Goal: Transaction & Acquisition: Purchase product/service

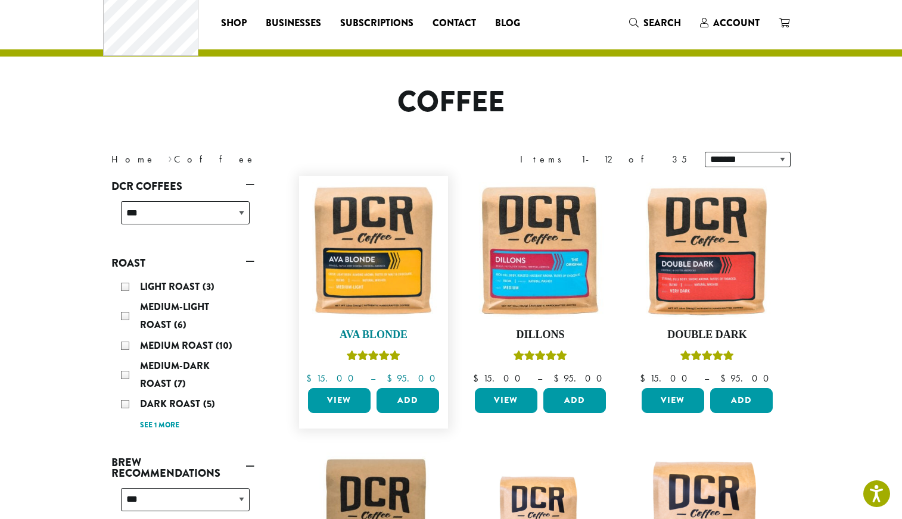
scroll to position [77, 0]
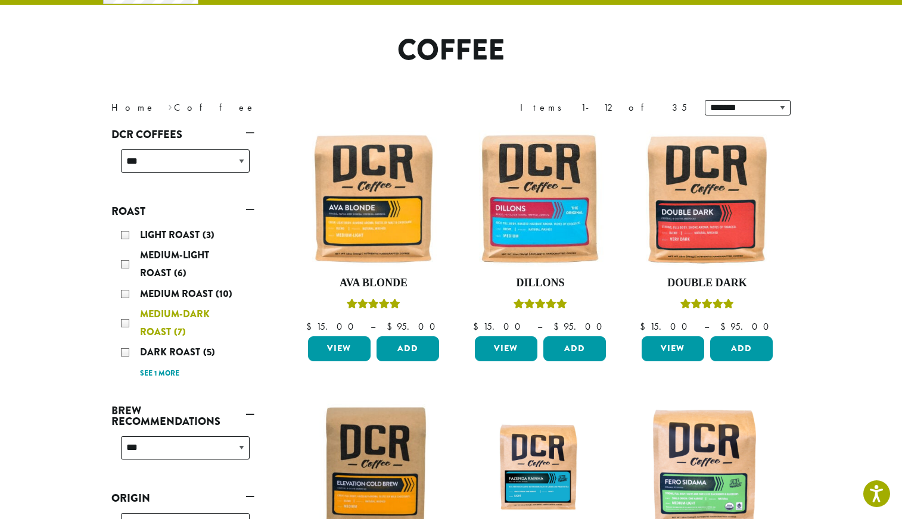
click at [140, 339] on span "Medium-Dark Roast" at bounding box center [175, 323] width 70 height 32
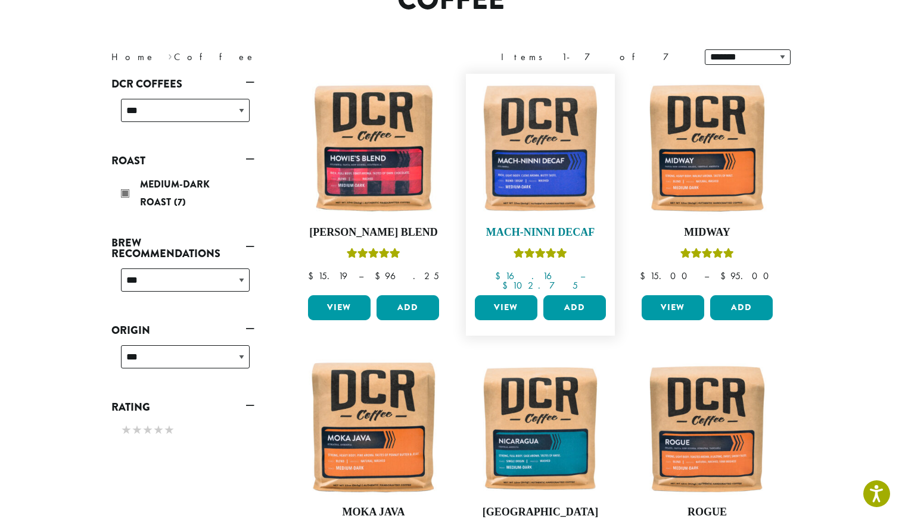
scroll to position [142, 0]
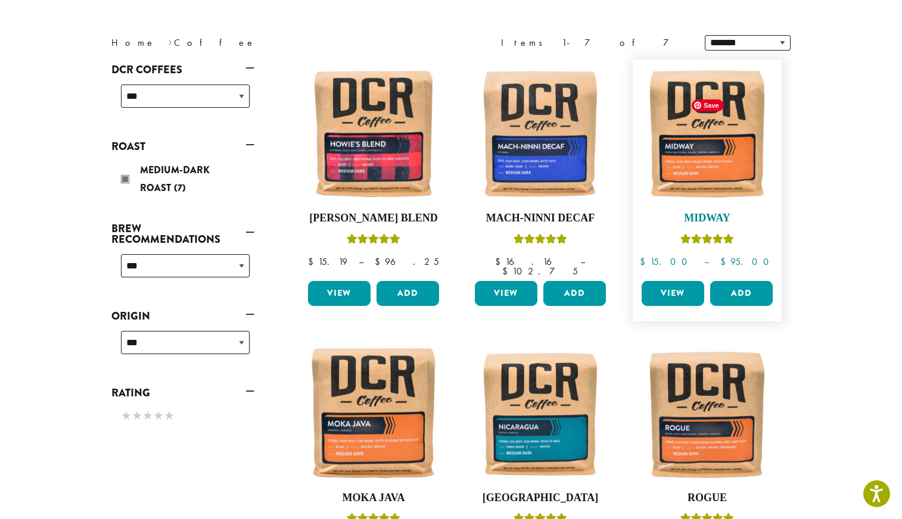
click at [749, 202] on img at bounding box center [706, 134] width 137 height 137
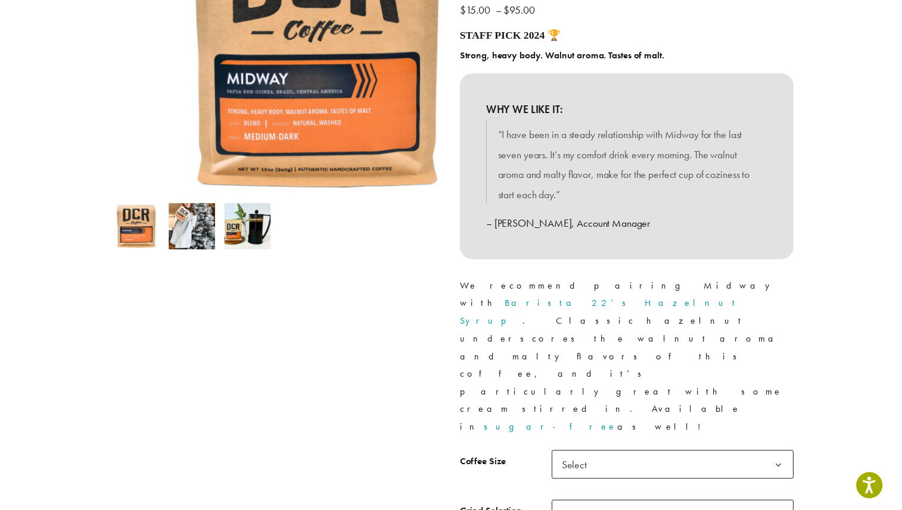
scroll to position [298, 0]
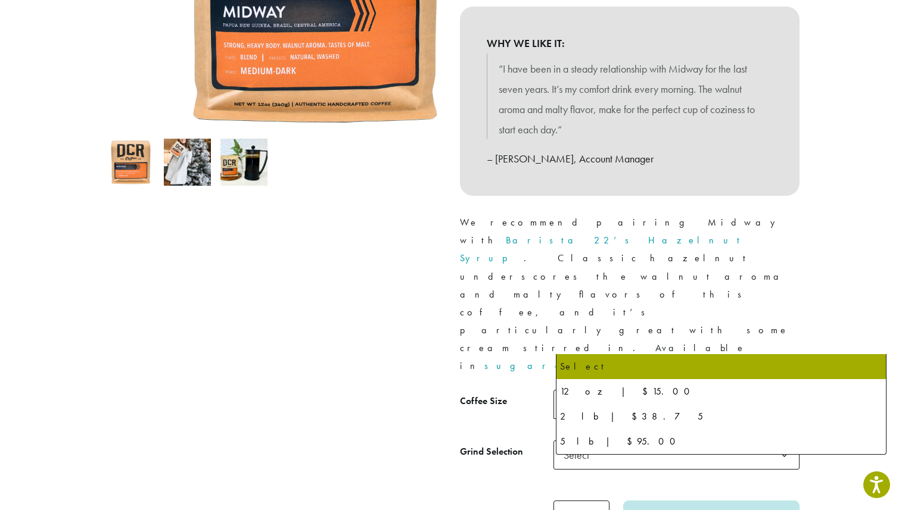
click at [711, 390] on span "Select" at bounding box center [676, 404] width 246 height 29
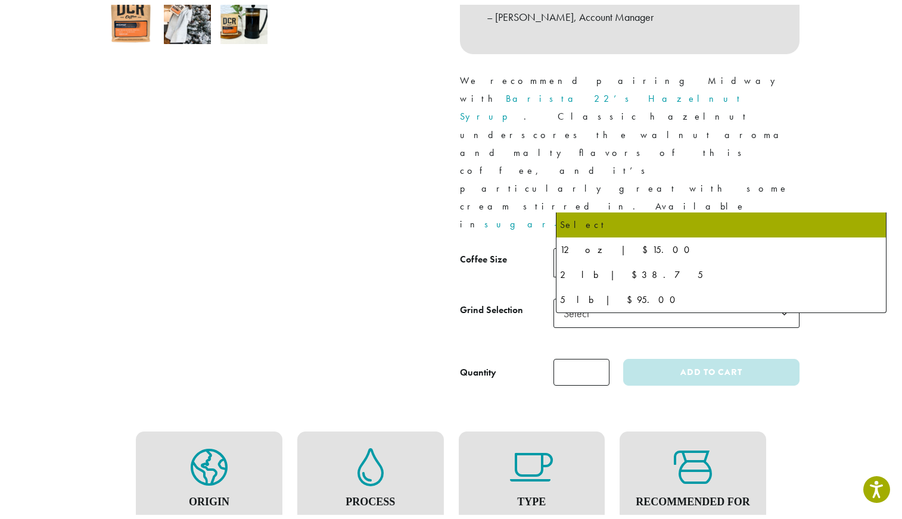
scroll to position [446, 0]
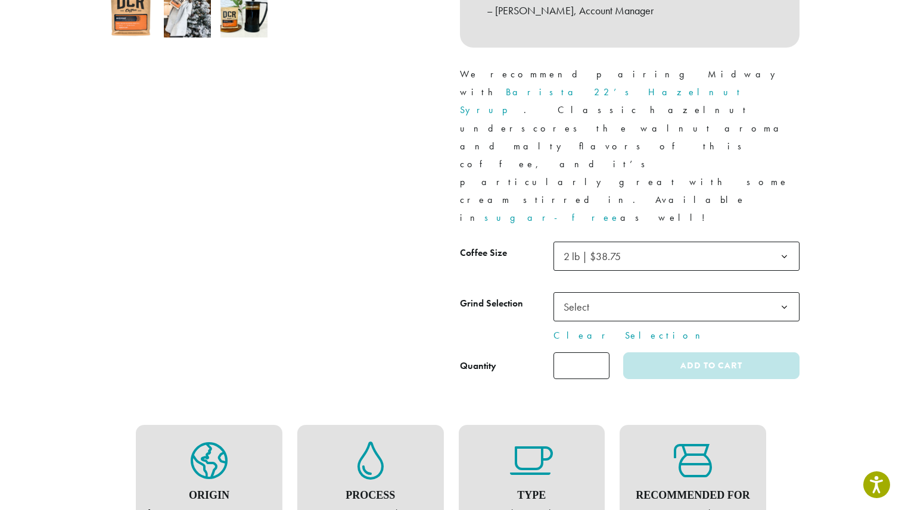
click at [666, 292] on span "Select" at bounding box center [676, 306] width 246 height 29
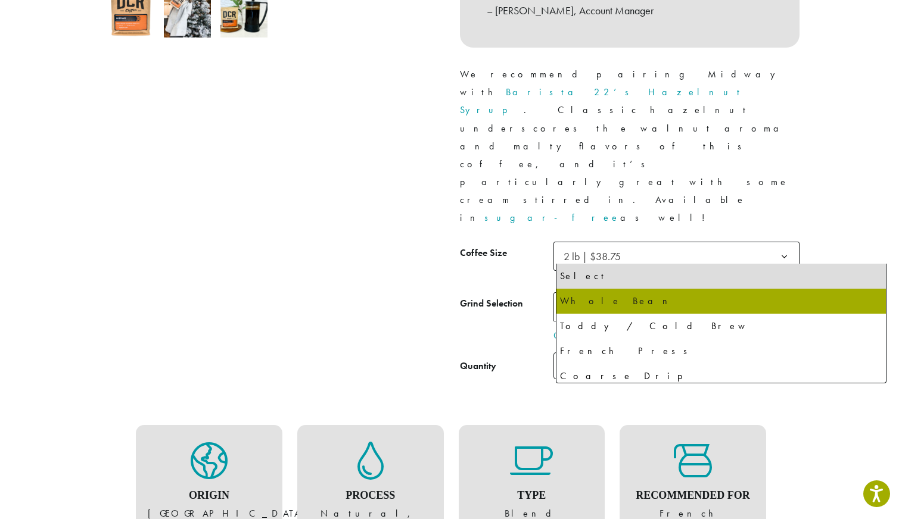
select select "**********"
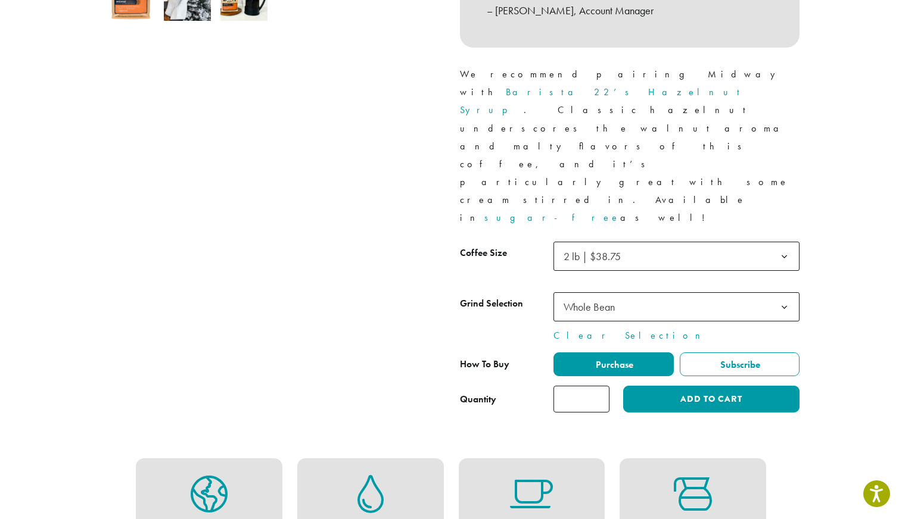
scroll to position [520, 0]
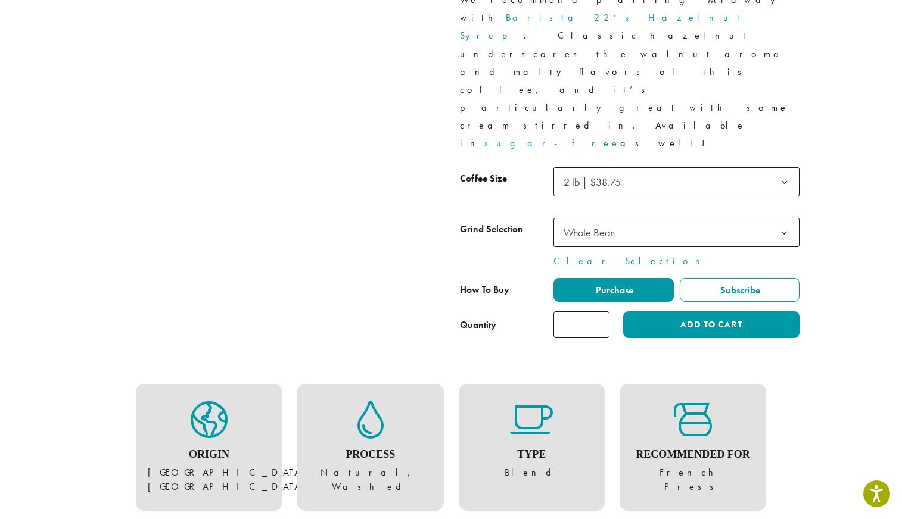
click at [609, 311] on input "*" at bounding box center [581, 324] width 56 height 27
type input "*"
click at [609, 311] on input "*" at bounding box center [581, 324] width 56 height 27
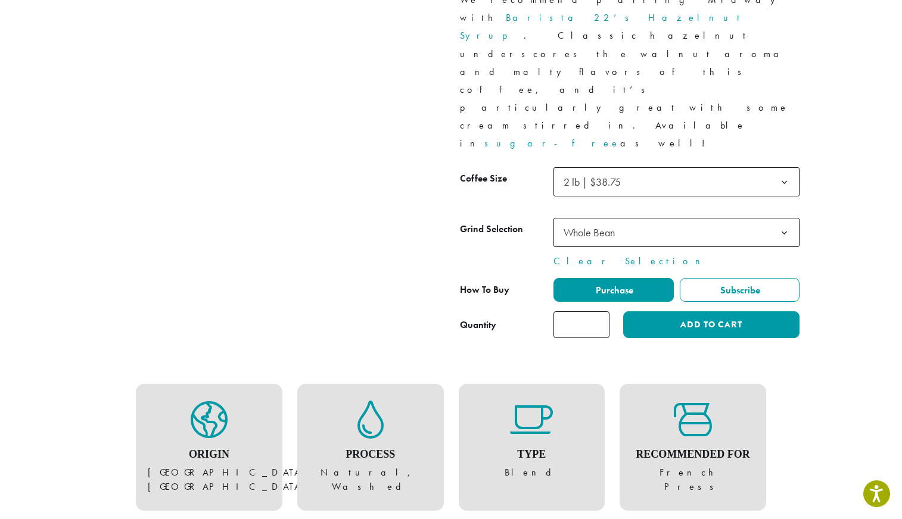
click at [728, 311] on button "Add to cart" at bounding box center [711, 324] width 176 height 27
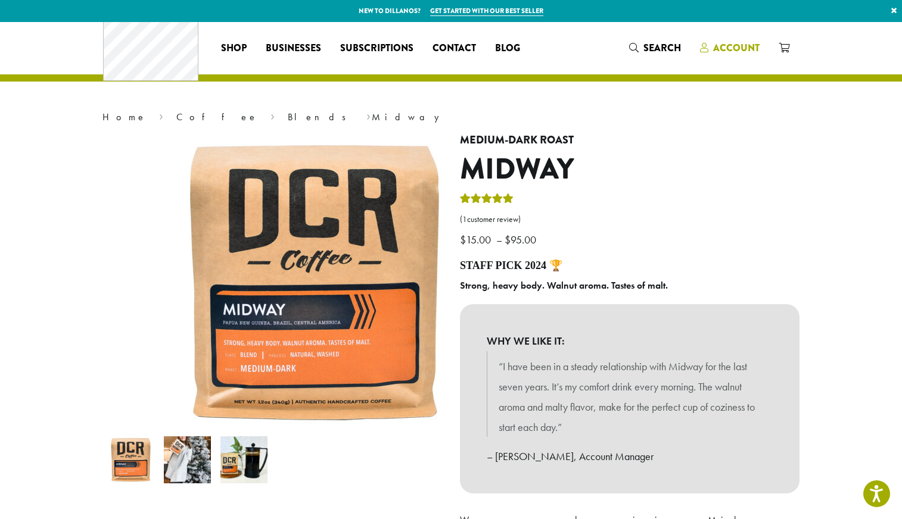
click at [759, 49] on span "Account" at bounding box center [736, 48] width 46 height 14
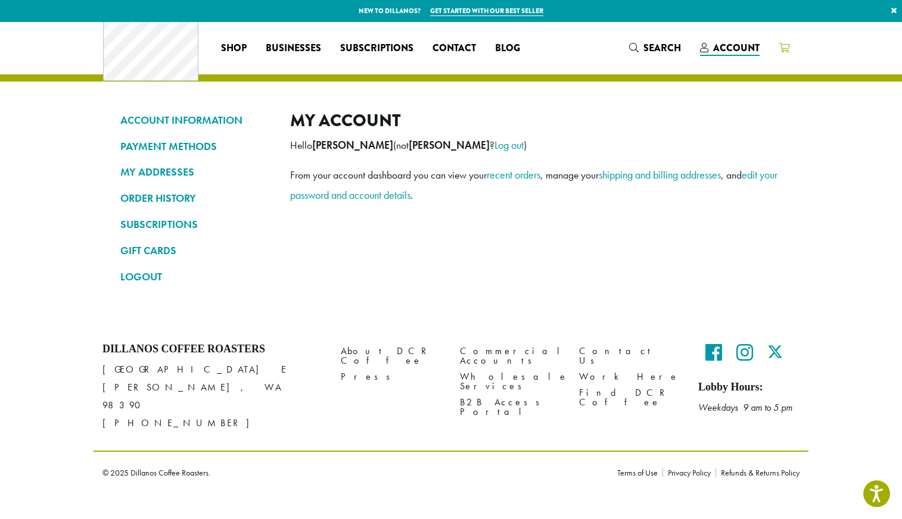
click at [789, 48] on icon at bounding box center [783, 48] width 11 height 10
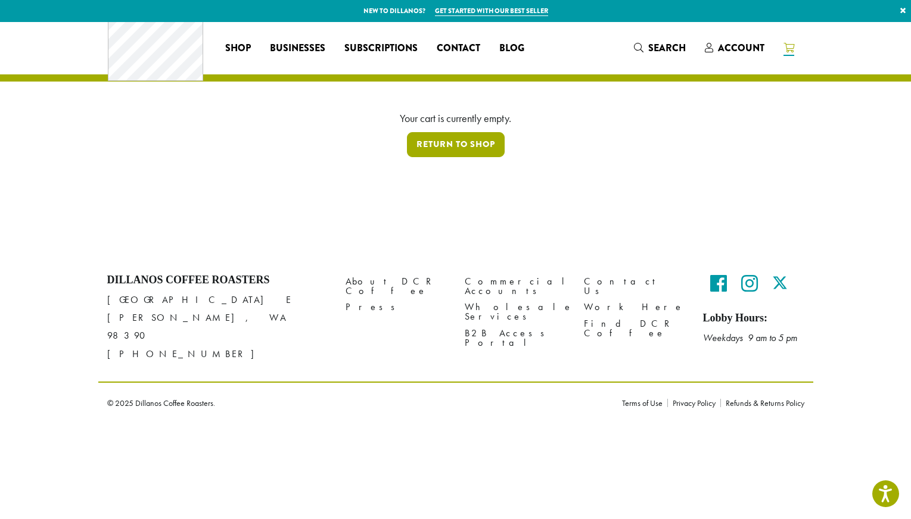
click at [456, 157] on link "Return to shop" at bounding box center [456, 144] width 98 height 25
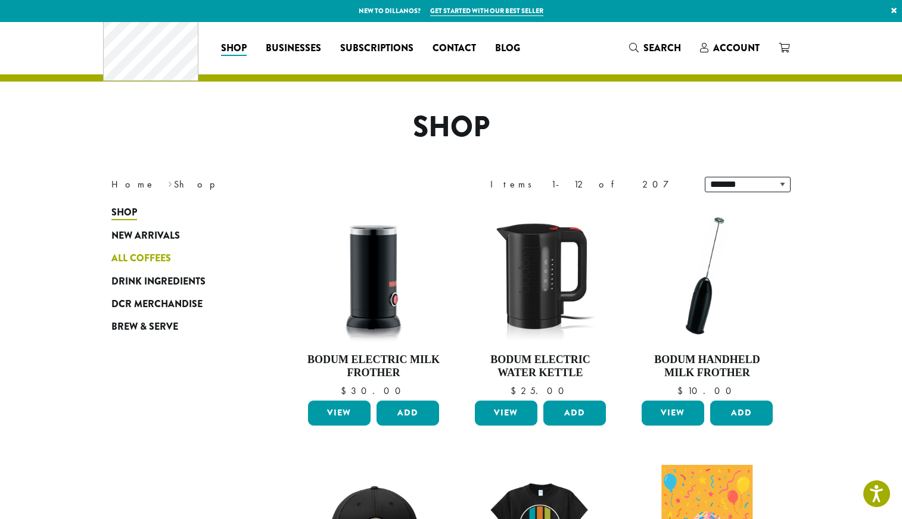
click at [111, 266] on span "All Coffees" at bounding box center [141, 258] width 60 height 15
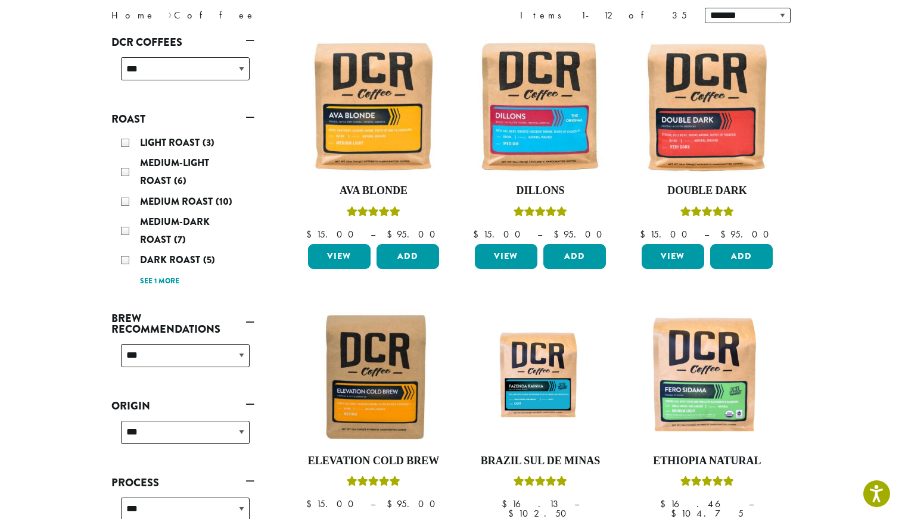
scroll to position [188, 0]
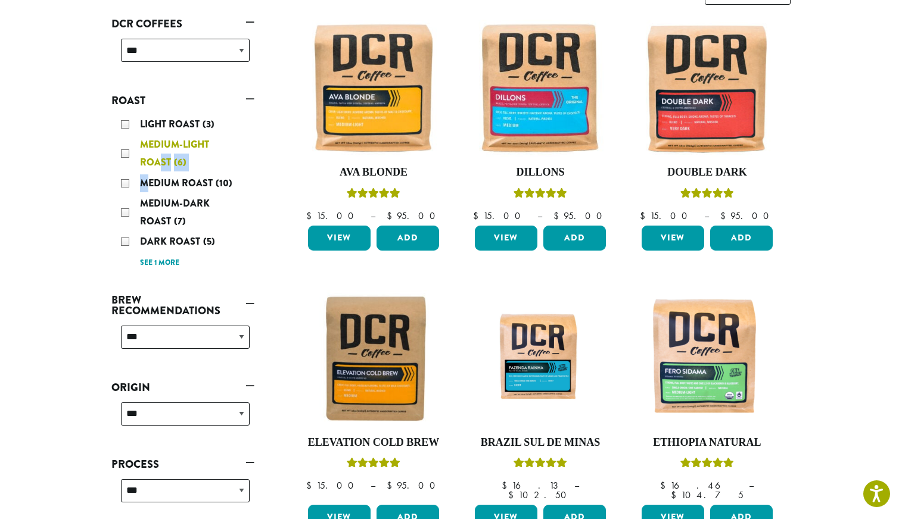
drag, startPoint x: 69, startPoint y: 250, endPoint x: 89, endPoint y: 232, distance: 27.0
click at [116, 222] on div "Light Roast (3) Medium-Light Roast (6) Medium Roast (10) Medium-Dark Roast (7) …" at bounding box center [185, 193] width 138 height 165
click at [140, 228] on span "Medium-Dark Roast" at bounding box center [175, 213] width 70 height 32
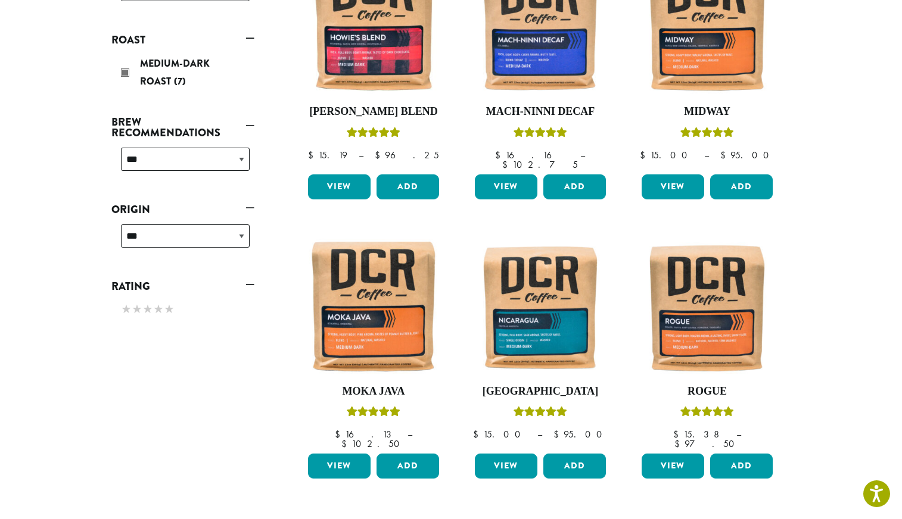
scroll to position [267, 0]
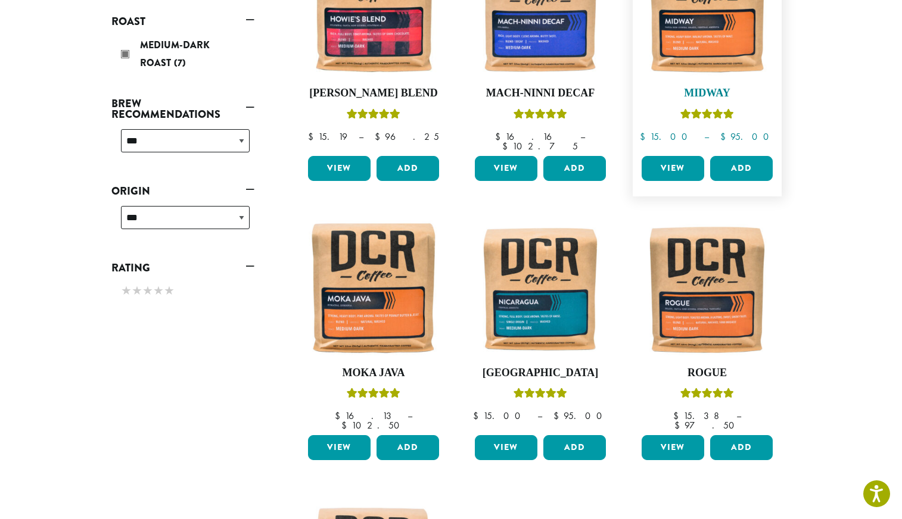
click at [775, 63] on img at bounding box center [706, 8] width 137 height 137
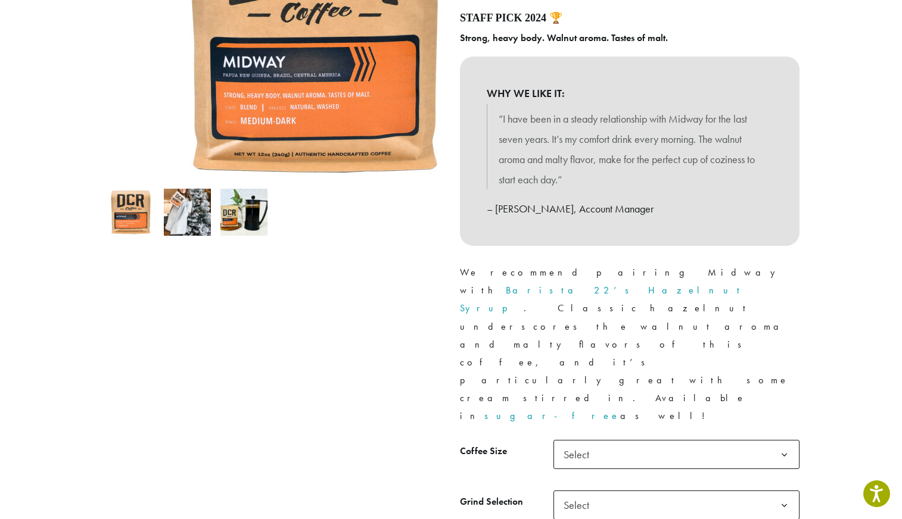
scroll to position [392, 0]
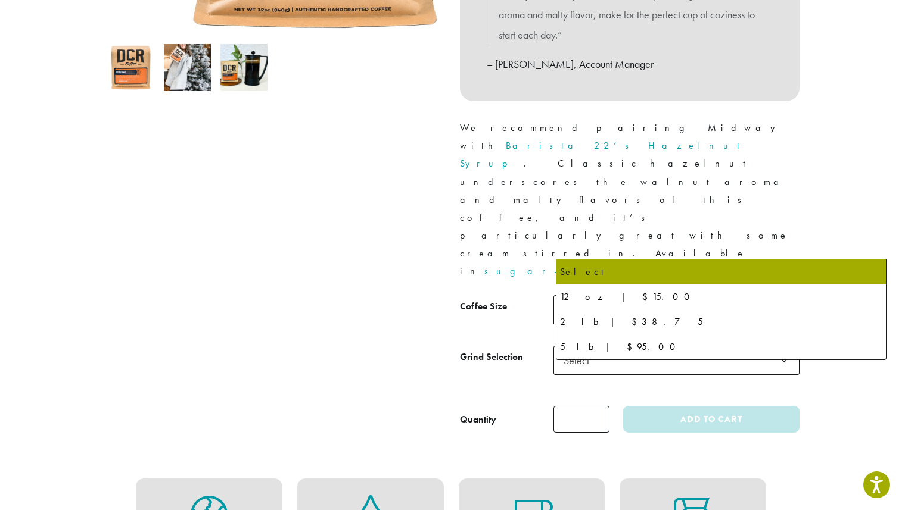
click at [751, 295] on span "Select" at bounding box center [676, 309] width 246 height 29
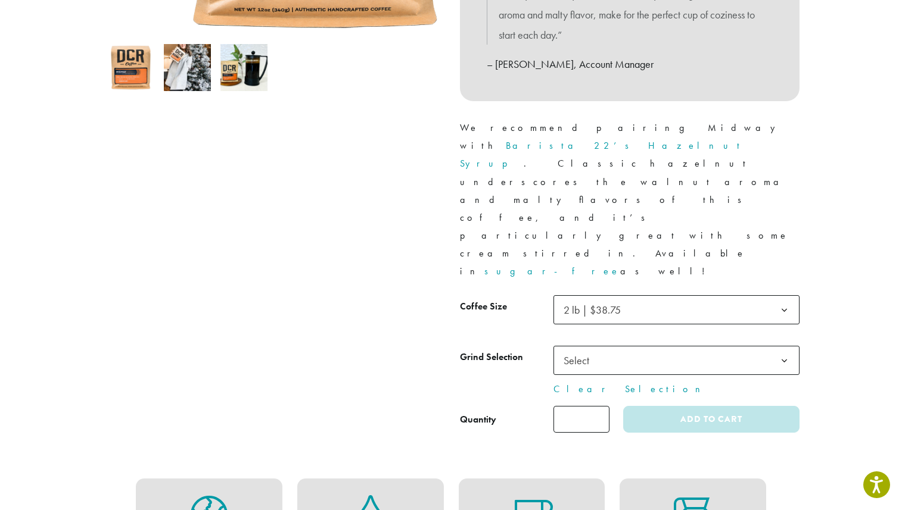
click at [705, 346] on span "Select" at bounding box center [676, 360] width 246 height 29
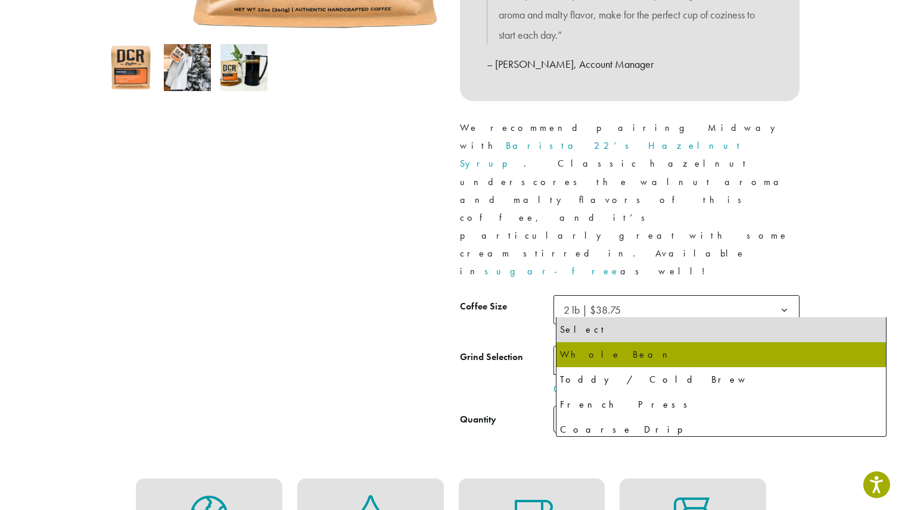
select select "**********"
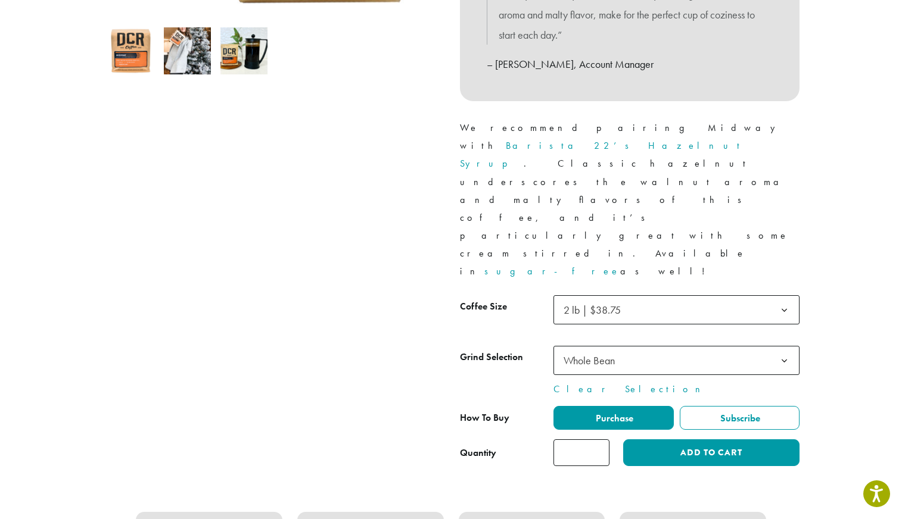
click at [609, 439] on input "*" at bounding box center [581, 452] width 56 height 27
type input "*"
click at [609, 439] on input "*" at bounding box center [581, 452] width 56 height 27
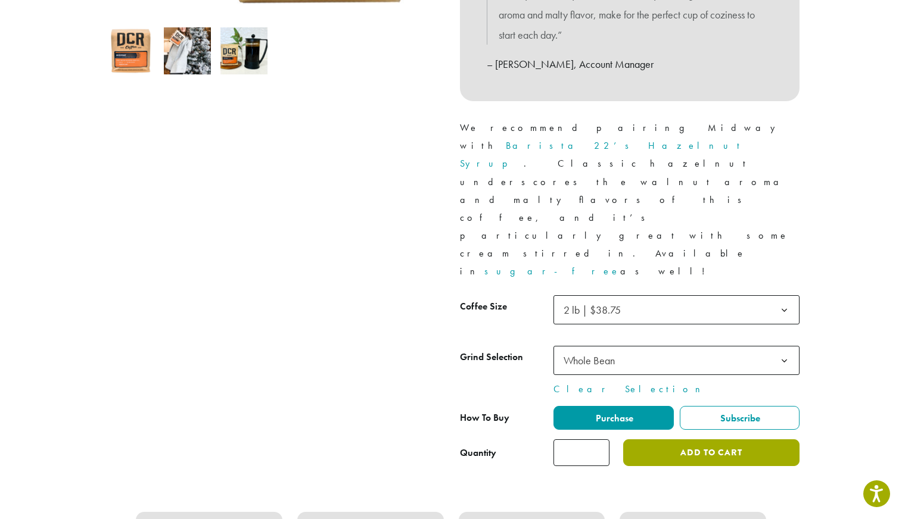
click at [750, 439] on button "Add to cart" at bounding box center [711, 452] width 176 height 27
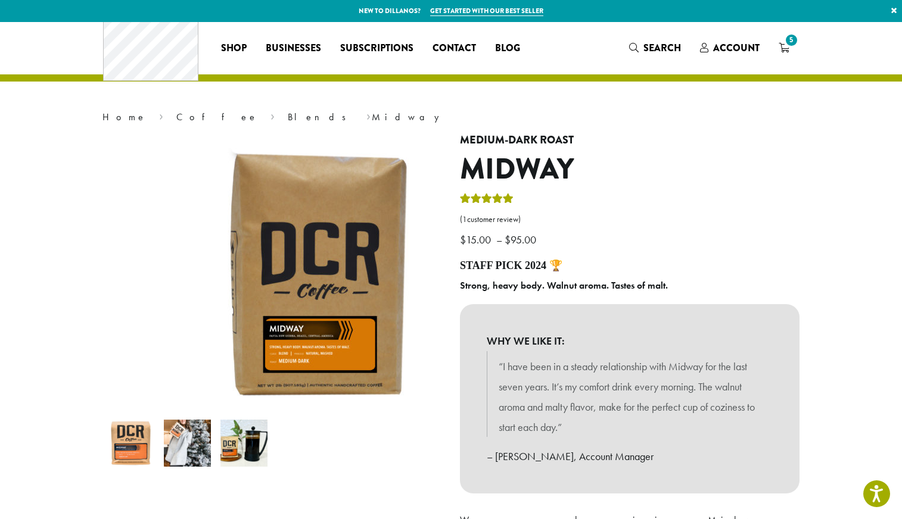
click at [799, 45] on span "5" at bounding box center [791, 40] width 16 height 16
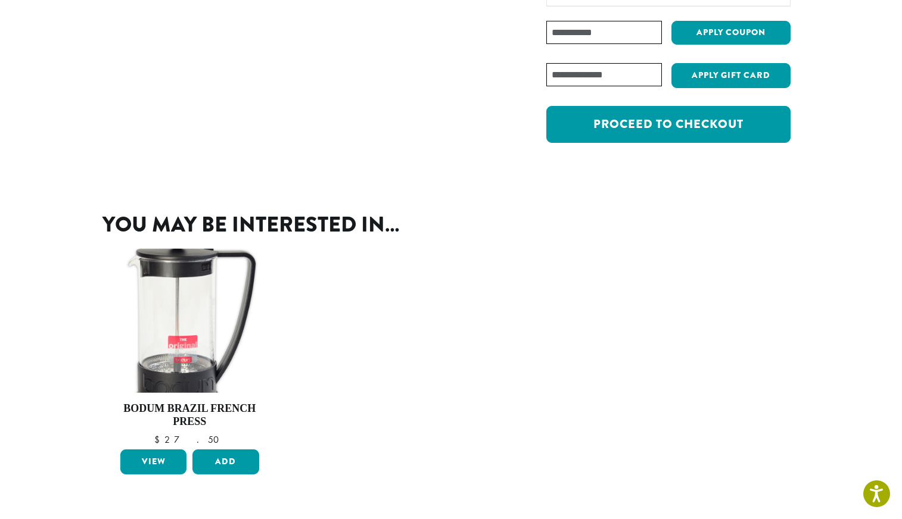
scroll to position [242, 0]
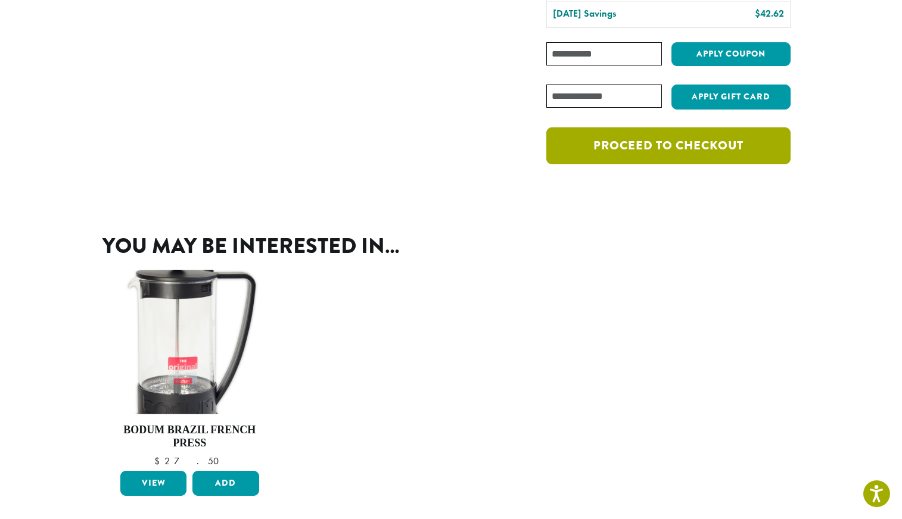
click at [663, 164] on link "Proceed to checkout" at bounding box center [668, 145] width 244 height 37
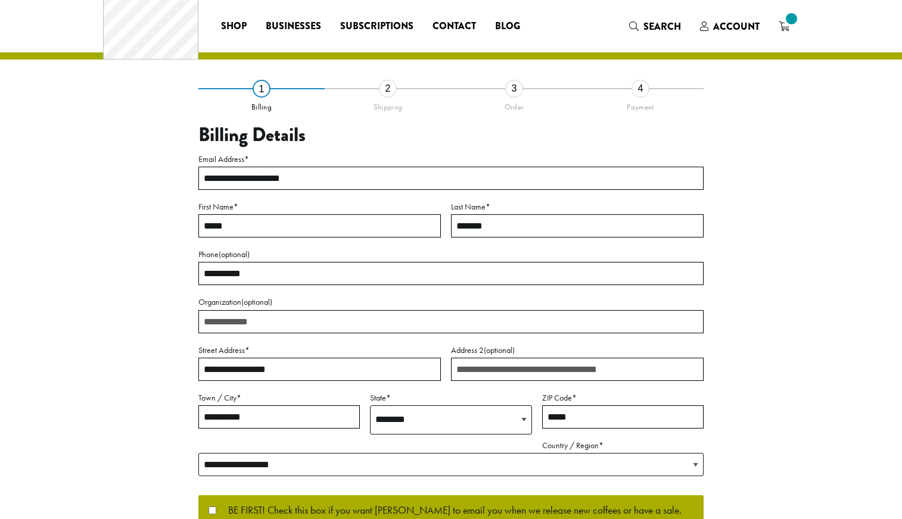
select select "**"
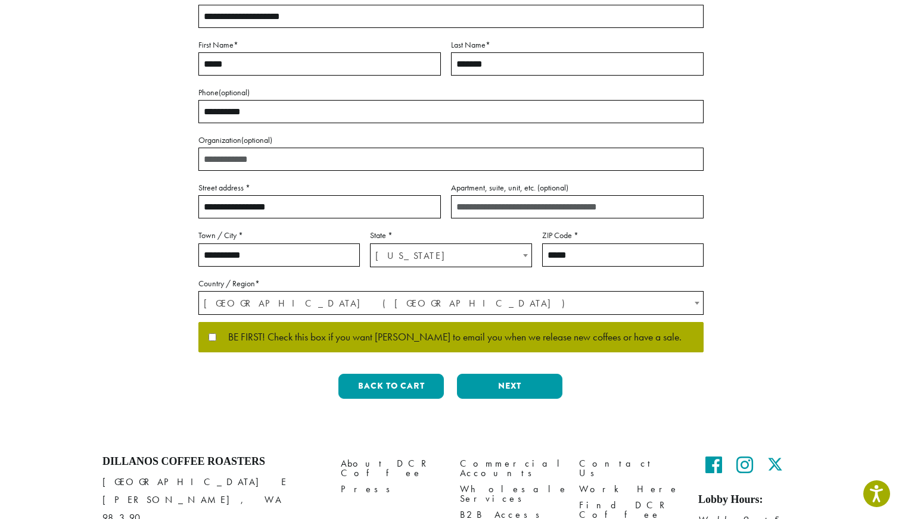
scroll to position [186, 0]
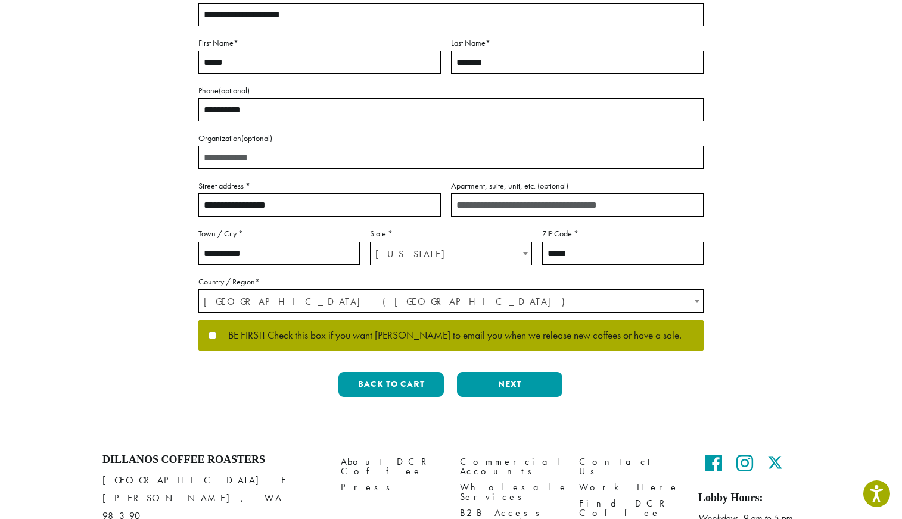
click at [242, 169] on input "Organization (optional)" at bounding box center [450, 157] width 505 height 23
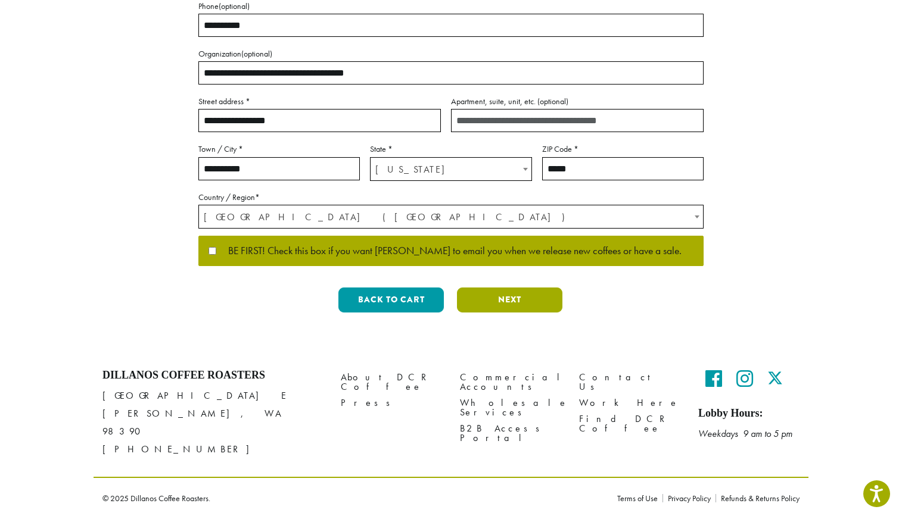
scroll to position [331, 0]
type input "**********"
click at [503, 313] on button "Next" at bounding box center [509, 300] width 105 height 25
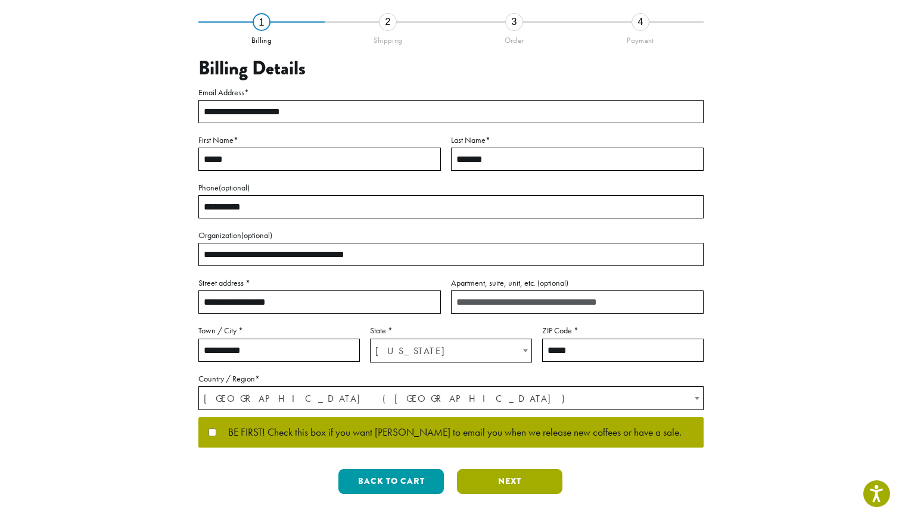
scroll to position [42, 0]
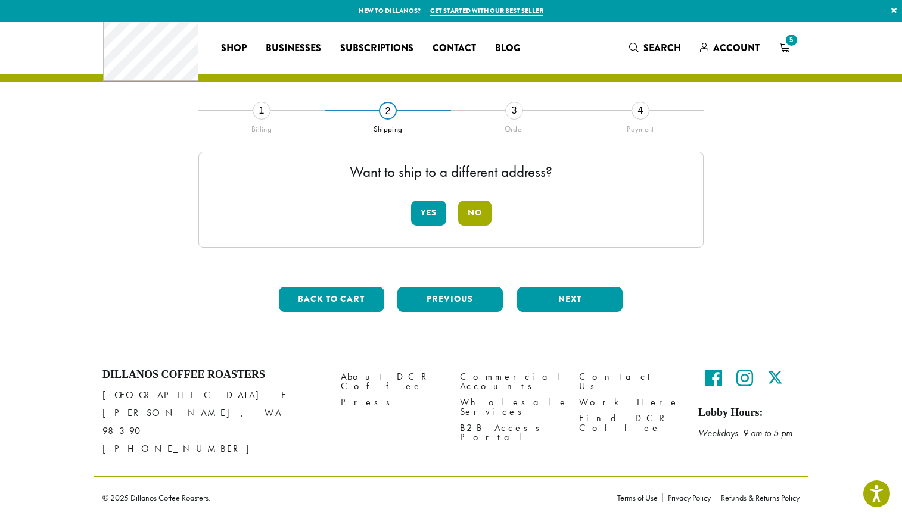
click at [478, 201] on button "No" at bounding box center [474, 213] width 33 height 25
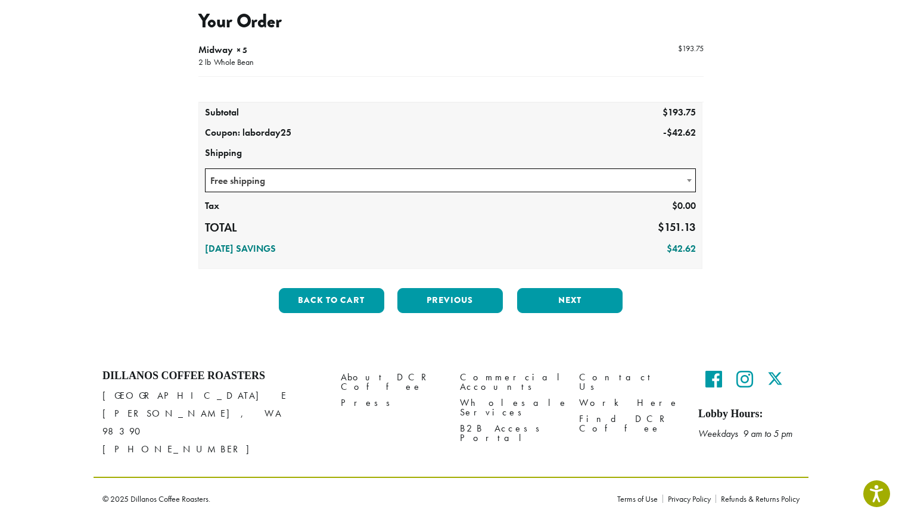
scroll to position [158, 0]
click at [558, 313] on button "Next" at bounding box center [569, 300] width 105 height 25
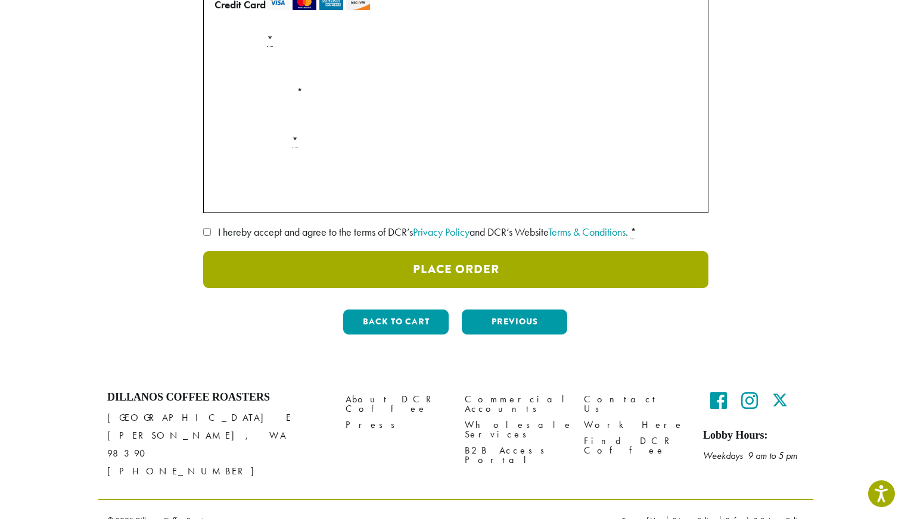
scroll to position [239, 0]
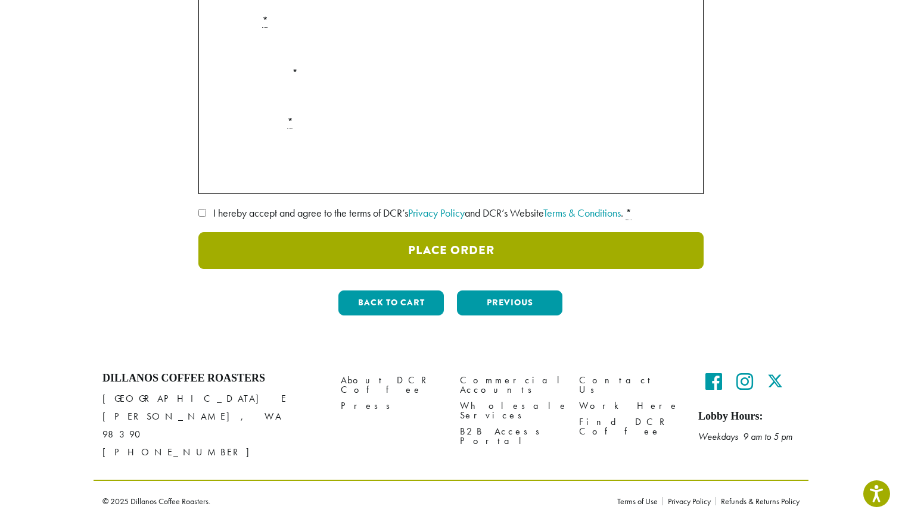
click at [463, 269] on button "Place Order" at bounding box center [450, 250] width 505 height 37
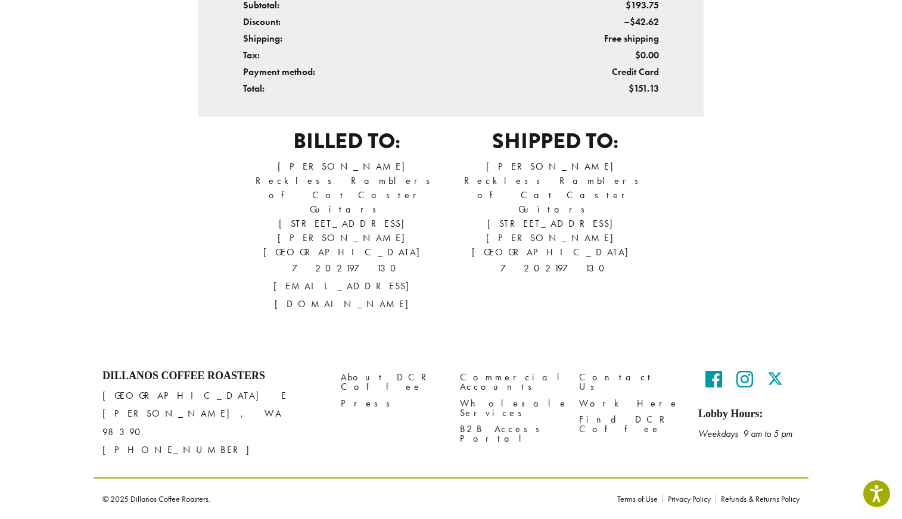
scroll to position [321, 0]
